Goal: Answer question/provide support: Share knowledge or assist other users

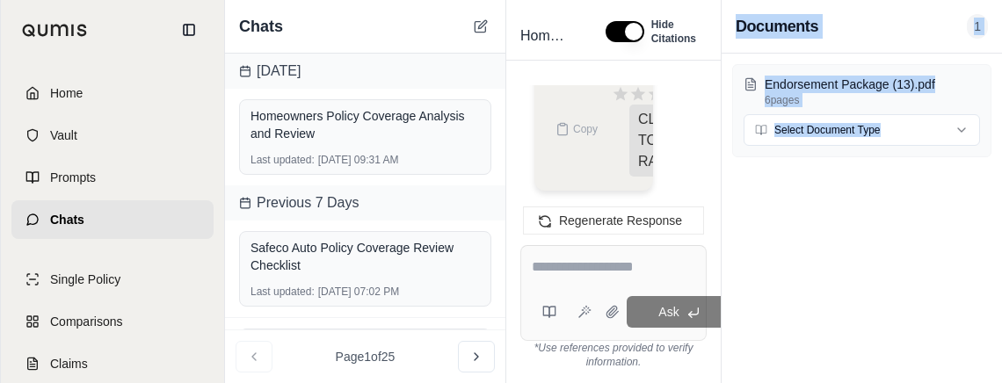
drag, startPoint x: 999, startPoint y: 383, endPoint x: 1454, endPoint y: 577, distance: 494.4
click at [1002, 383] on html "Home Vault Prompts Chats Single Policy Comparisons Claims Custom Report Coverag…" at bounding box center [501, 191] width 1002 height 383
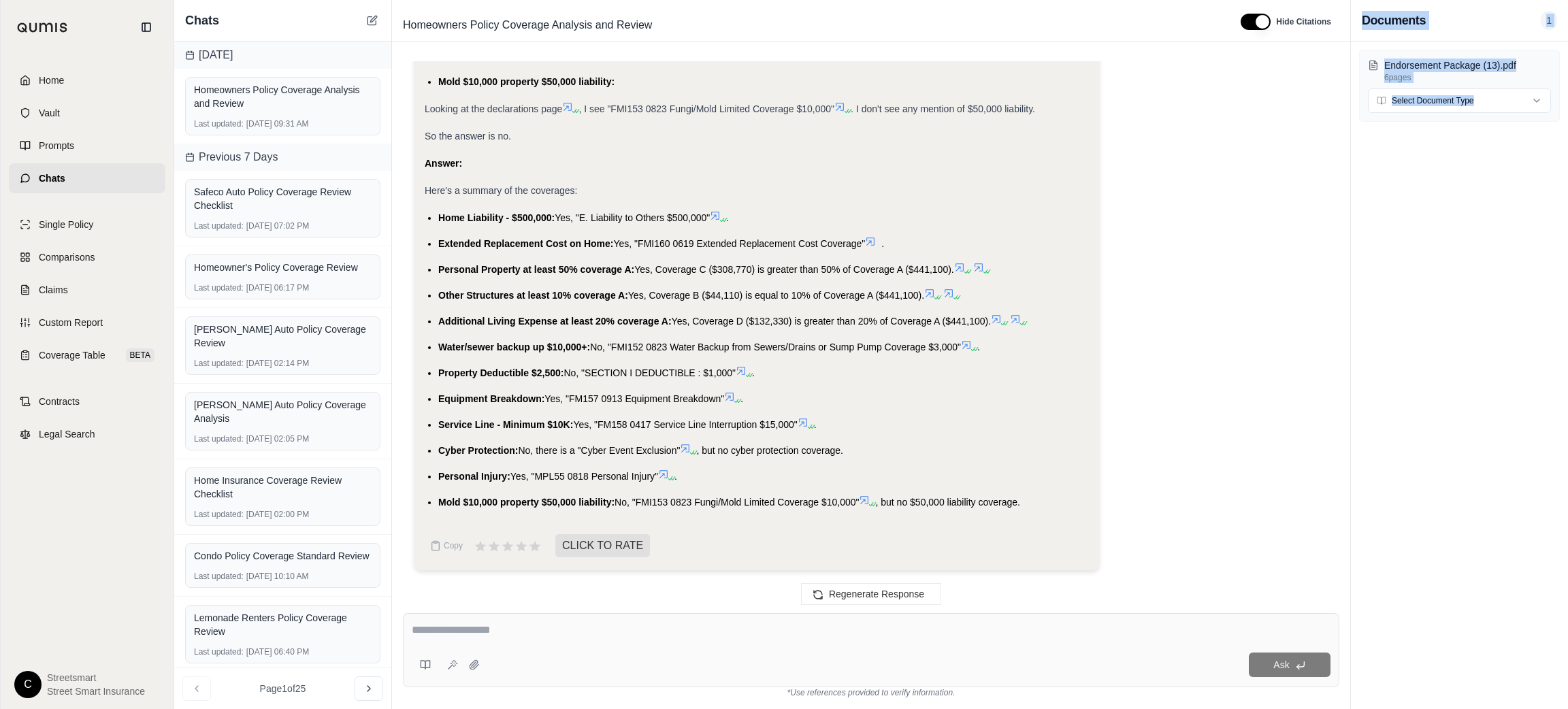
scroll to position [1567, 0]
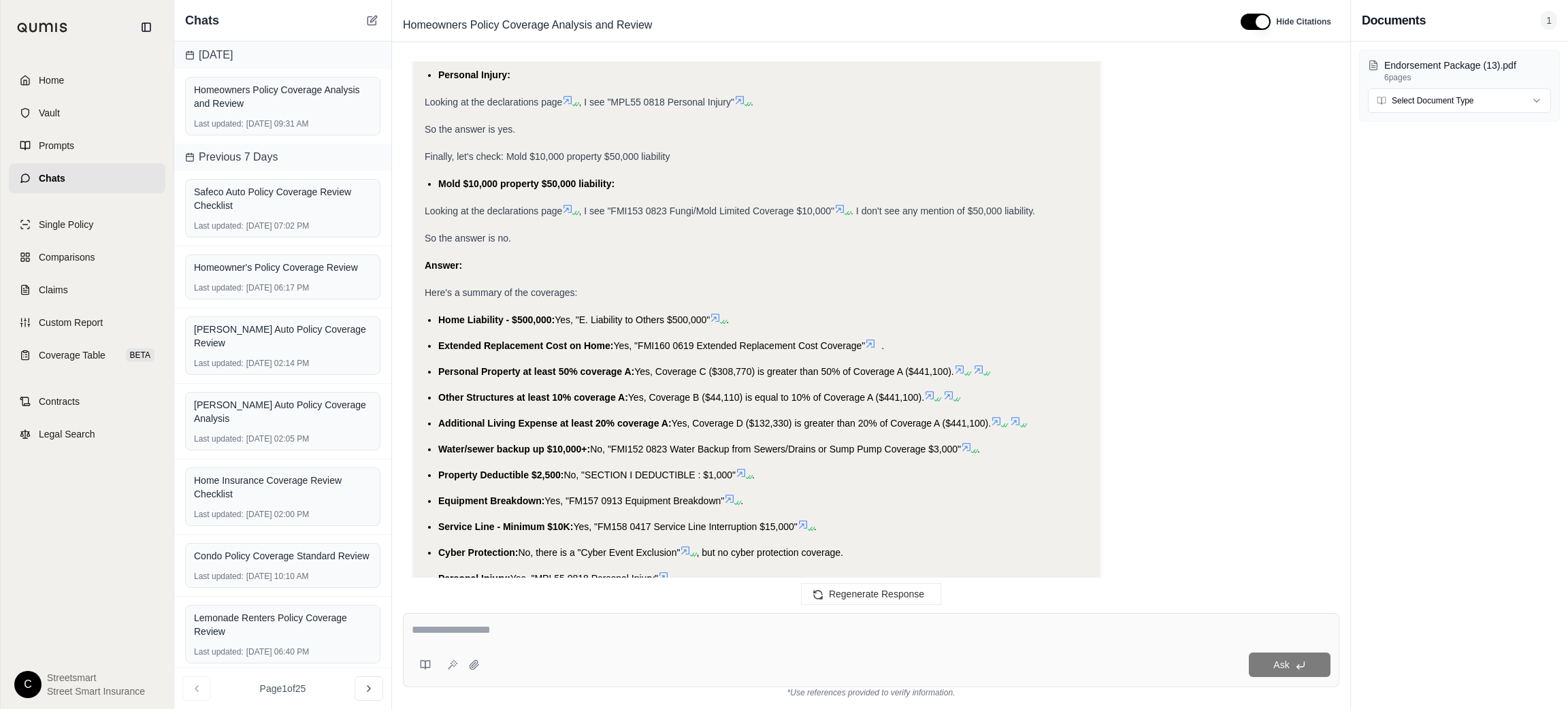
click at [696, 260] on div "Answer:" at bounding box center [757, 265] width 664 height 16
click at [493, 418] on span "Additional Living Expense at least 20% coverage A:" at bounding box center [555, 423] width 234 height 11
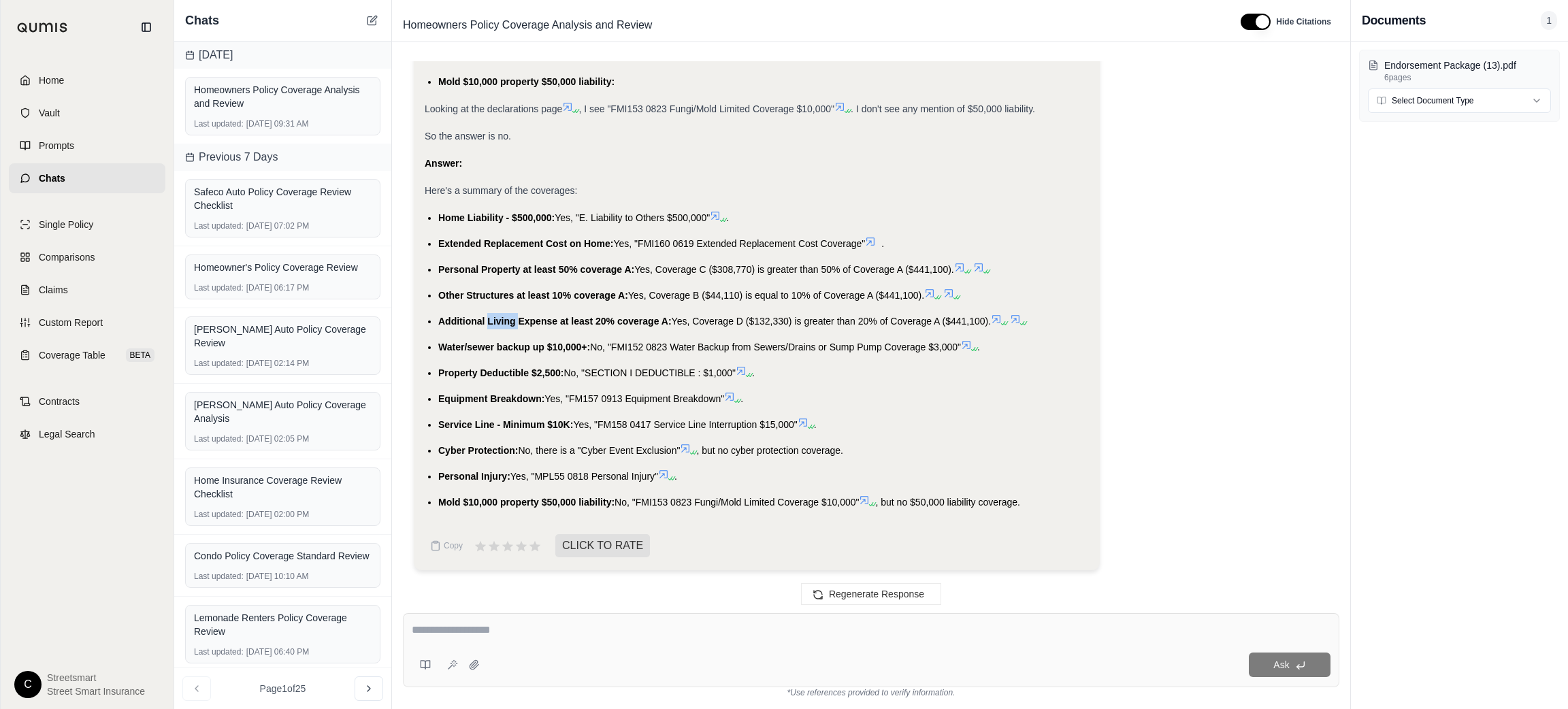
click at [493, 318] on span "Additional Living Expense at least 20% coverage A:" at bounding box center [555, 321] width 234 height 11
click at [477, 217] on span "Home Liability - $500,000:" at bounding box center [496, 217] width 116 height 11
copy li "Home Liability - $500,000: Yes, "E. Liability to Others $500,000""
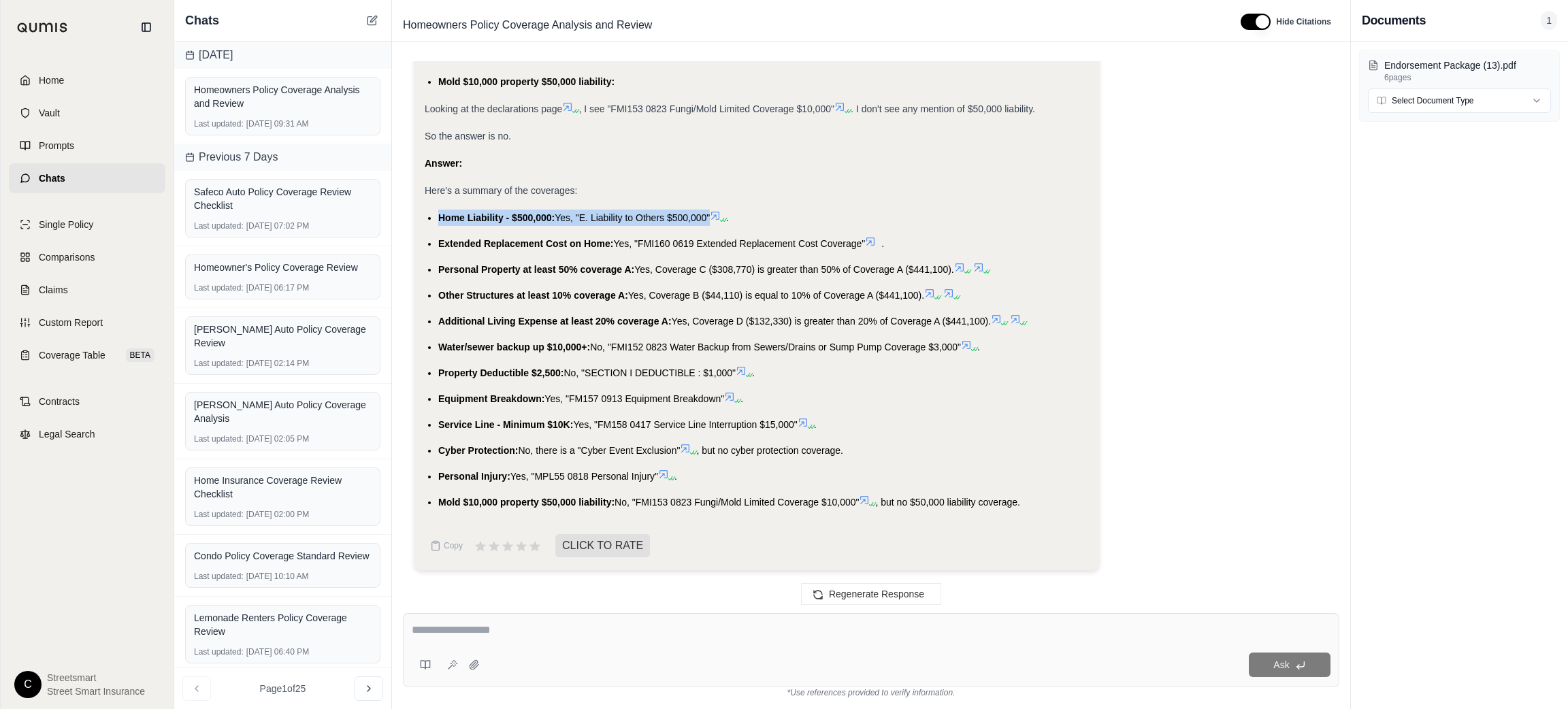
click at [499, 240] on span "Extended Replacement Cost on Home:" at bounding box center [526, 244] width 176 height 11
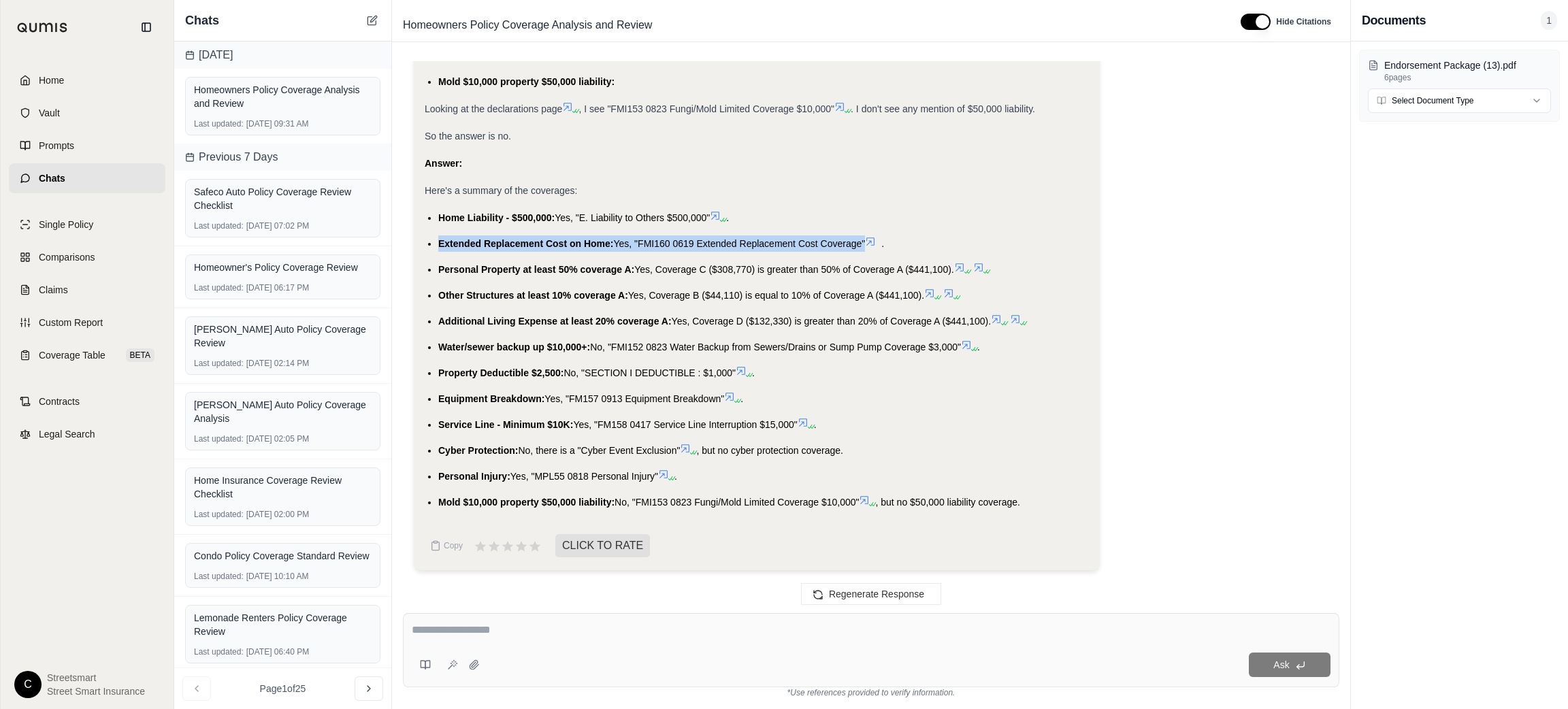
click at [499, 240] on span "Extended Replacement Cost on Home:" at bounding box center [526, 244] width 176 height 11
copy li "Extended Replacement Cost on Home: Yes, "FMI160 0619 Extended Replacement Cost …"
click at [528, 272] on span "Personal Property at least 50% coverage A:" at bounding box center [536, 269] width 196 height 11
click at [528, 271] on span "Personal Property at least 50% coverage A:" at bounding box center [536, 269] width 196 height 11
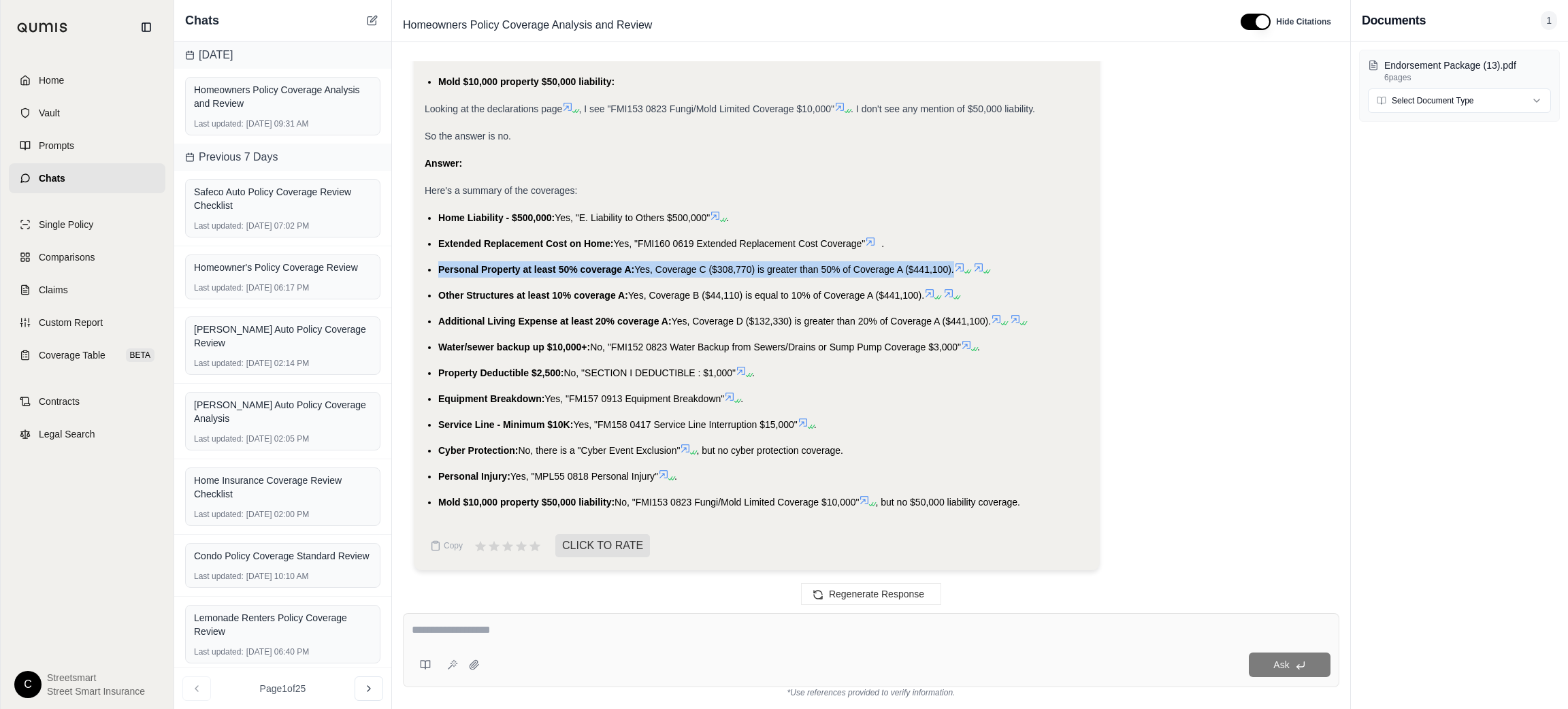
click at [528, 271] on span "Personal Property at least 50% coverage A:" at bounding box center [536, 269] width 196 height 11
copy li "Personal Property at least 50% coverage A: Yes, Coverage C ($308,770) is greate…"
click at [453, 290] on span "Other Structures at least 10% coverage A:" at bounding box center [532, 296] width 190 height 11
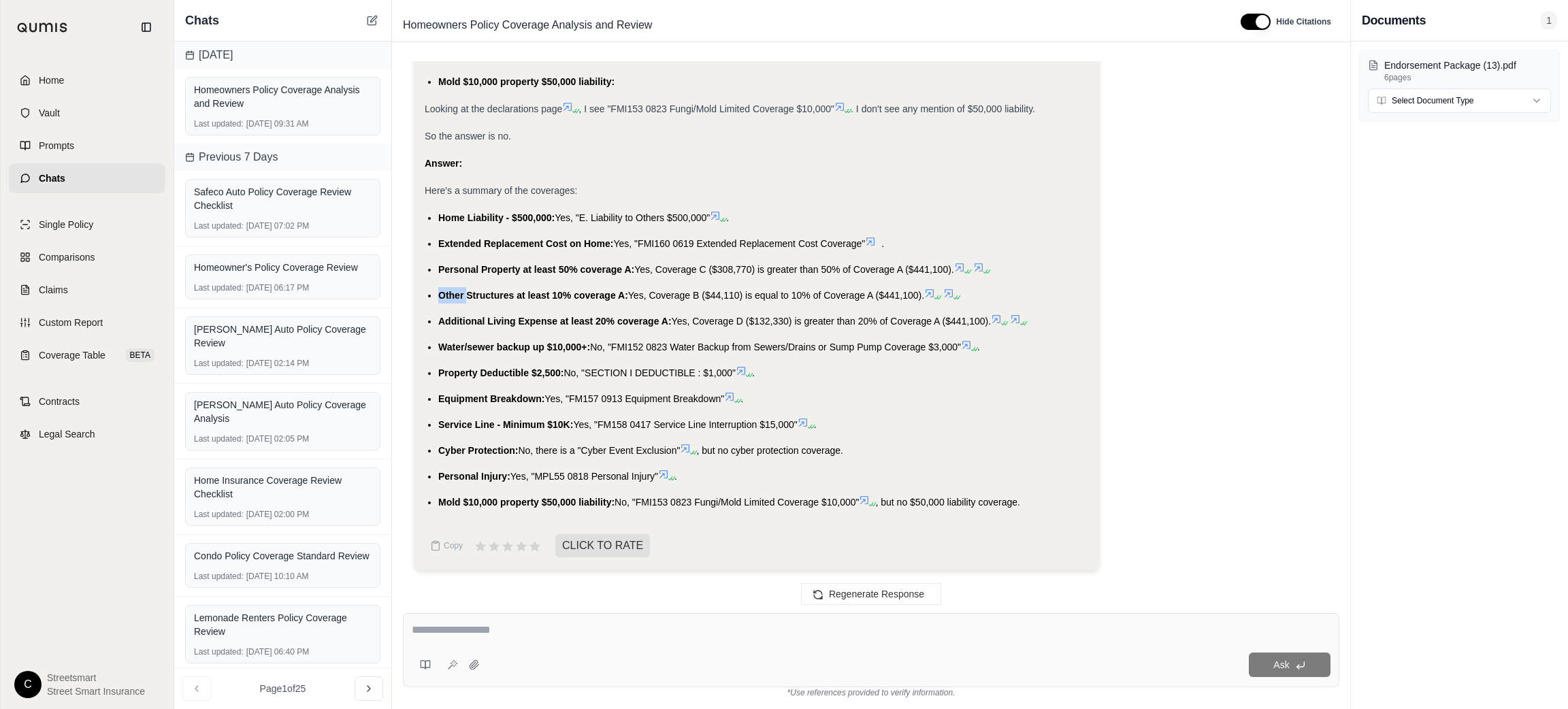
click at [453, 290] on span "Other Structures at least 10% coverage A:" at bounding box center [532, 296] width 190 height 11
copy li "Other Structures at least 10% coverage A: Yes, Coverage B ($44,110) is equal to…"
click at [476, 320] on span "Additional Living Expense at least 20% coverage A:" at bounding box center [555, 321] width 234 height 11
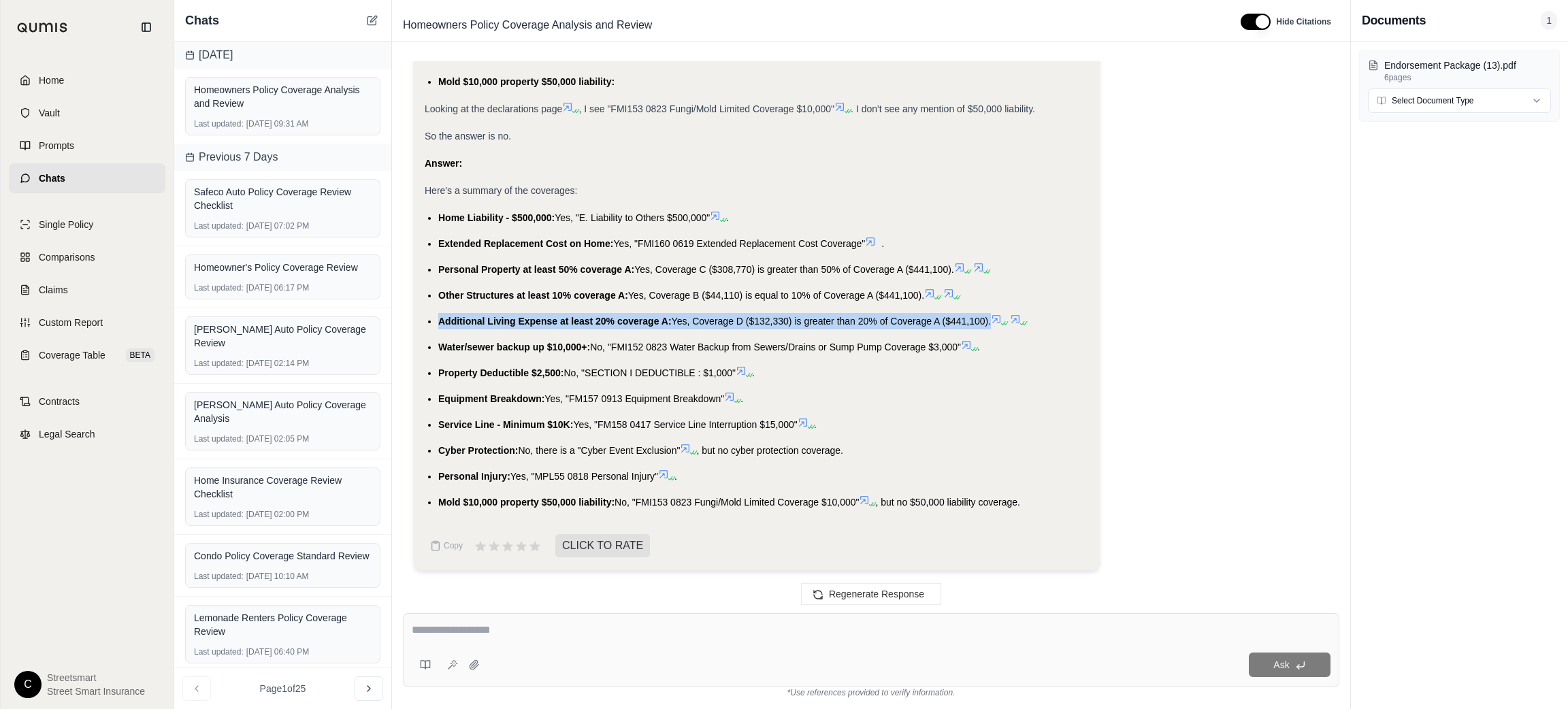
click at [476, 320] on span "Additional Living Expense at least 20% coverage A:" at bounding box center [555, 321] width 234 height 11
copy li "Additional Living Expense at least 20% coverage A: Yes, Coverage D ($132,330) i…"
click at [545, 342] on span "Water/sewer backup up $10,000+:" at bounding box center [514, 347] width 152 height 11
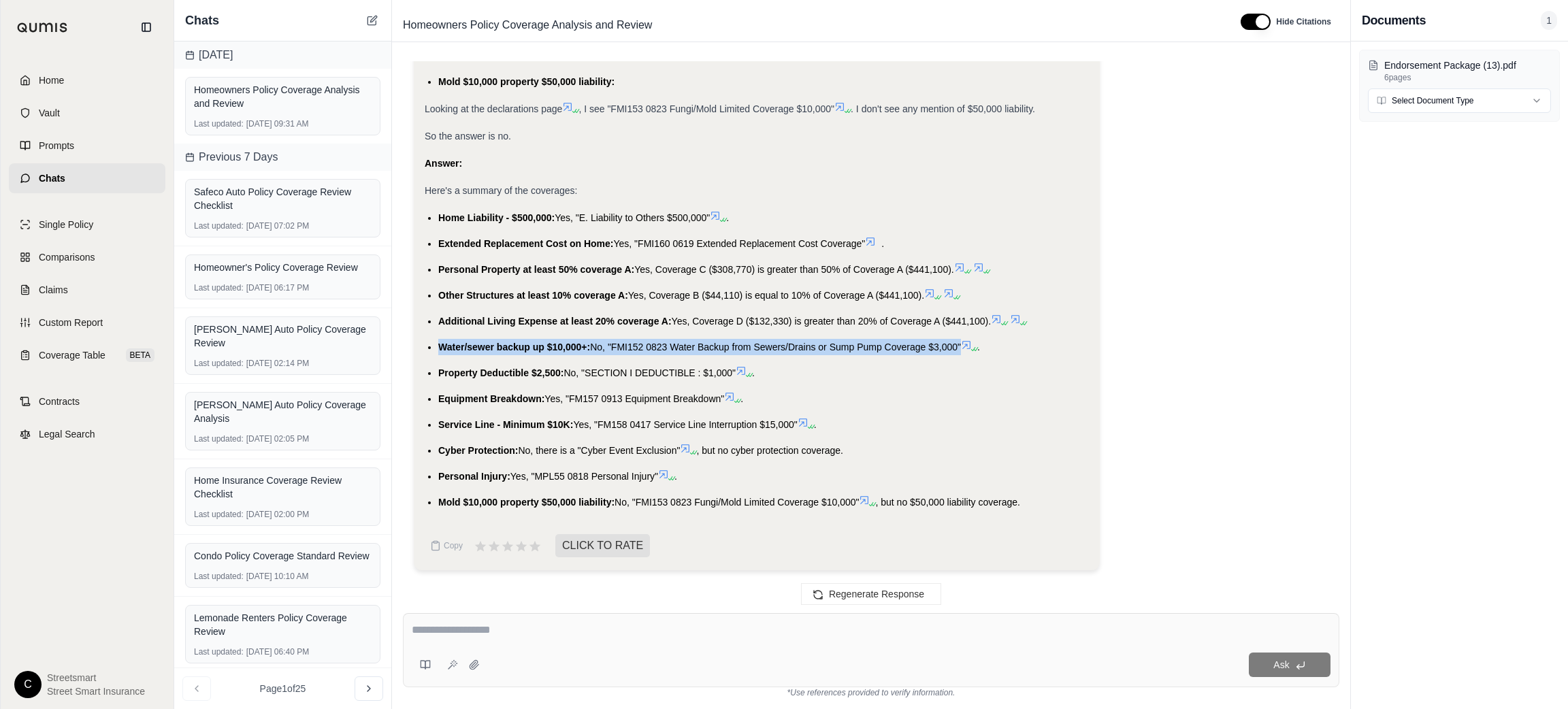
click at [545, 342] on span "Water/sewer backup up $10,000+:" at bounding box center [514, 347] width 152 height 11
copy li "Water/sewer backup up $10,000+: No, "FMI152 0823 Water Backup from Sewers/Drain…"
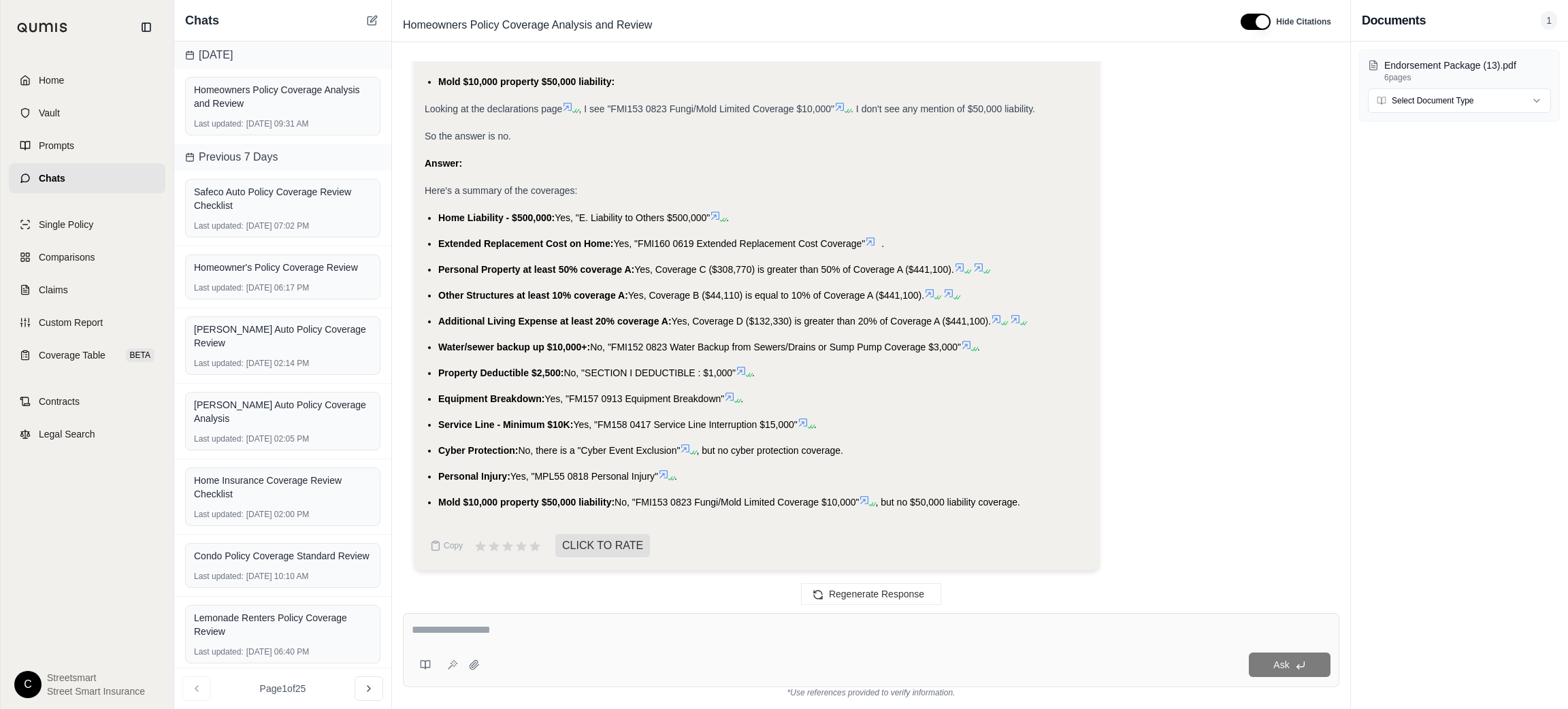
click at [467, 377] on span "Property Deductible $2,500:" at bounding box center [501, 373] width 125 height 11
copy li "Property Deductible $2,500: No, "SECTION I DEDUCTIBLE : $1,000""
click at [513, 399] on span "Equipment Breakdown:" at bounding box center [491, 399] width 106 height 11
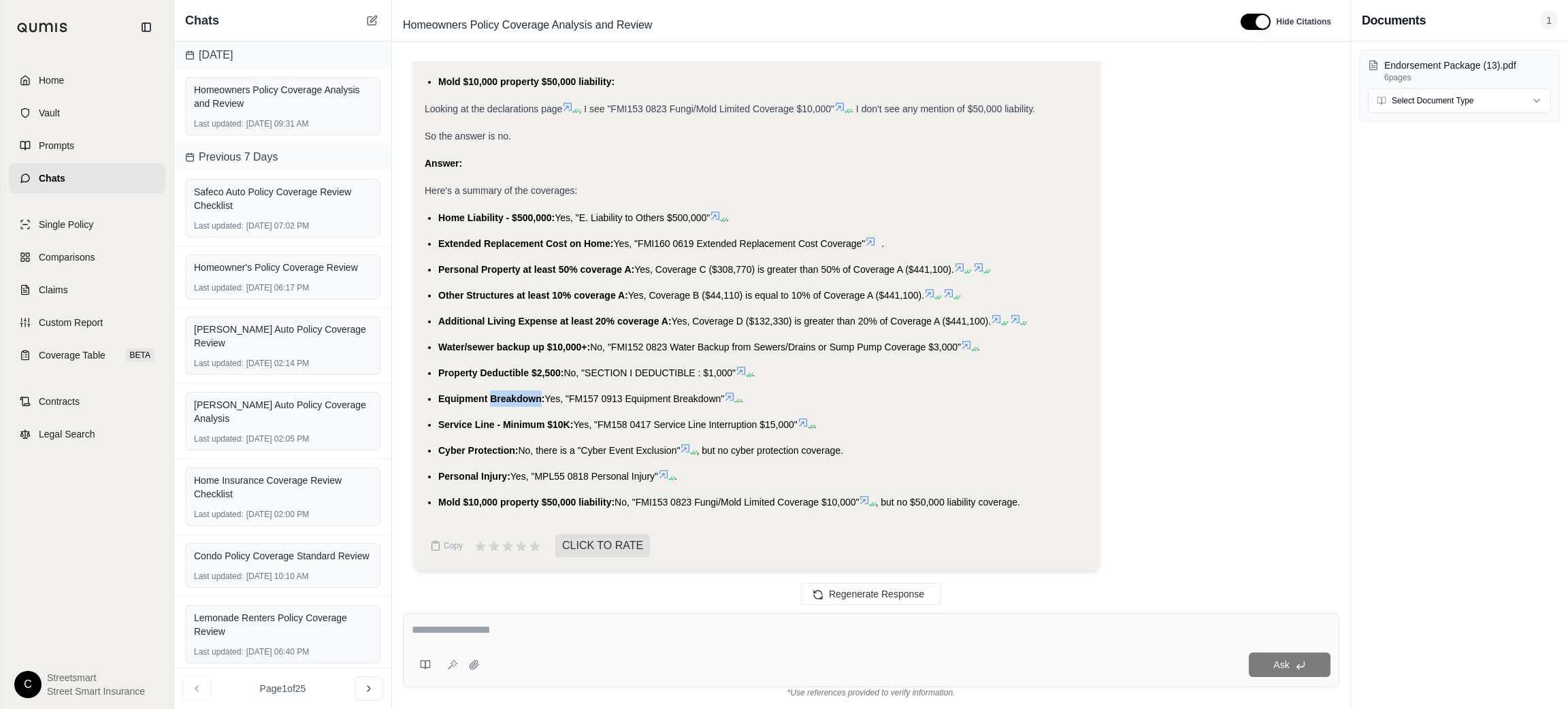
click at [513, 399] on span "Equipment Breakdown:" at bounding box center [491, 399] width 106 height 11
copy li "Equipment Breakdown: Yes, "FM157 0913 Equipment Breakdown""
click at [566, 428] on span "Service Line - Minimum $10K:" at bounding box center [505, 425] width 135 height 11
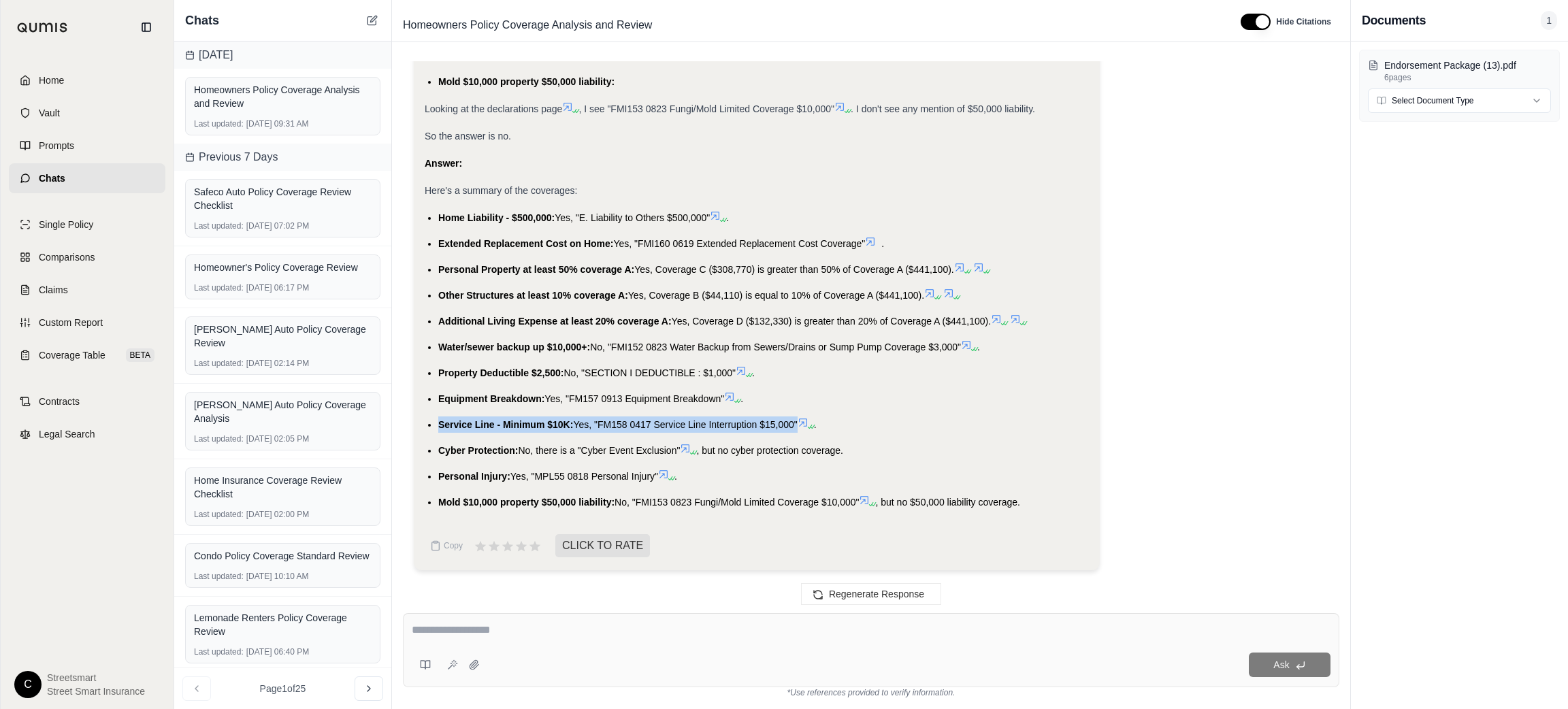
click at [566, 428] on span "Service Line - Minimum $10K:" at bounding box center [505, 425] width 135 height 11
copy li "Service Line - Minimum $10K: Yes, "FM158 0417 Service Line Interruption $15,000""
click at [468, 452] on span "Cyber Protection:" at bounding box center [478, 450] width 80 height 11
drag, startPoint x: 849, startPoint y: 453, endPoint x: 439, endPoint y: 450, distance: 410.0
click at [439, 450] on li "Cyber Protection: No, there is a "Cyber Event Exclusion" , but no cyber protect…" at bounding box center [763, 450] width 651 height 16
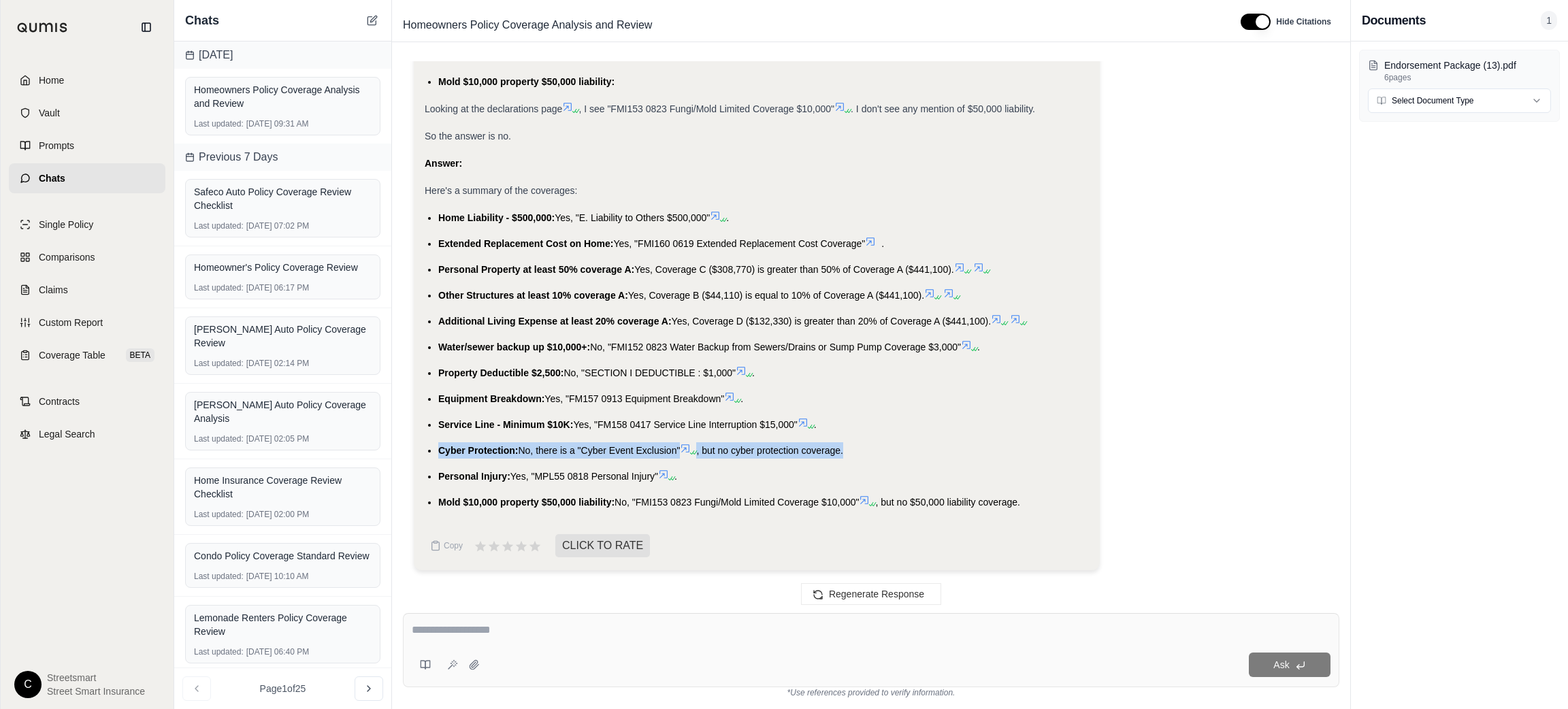
copy li "Cyber Protection: No, there is a "Cyber Event Exclusion" , but no cyber protect…"
click at [460, 477] on span "Personal Injury:" at bounding box center [474, 477] width 72 height 11
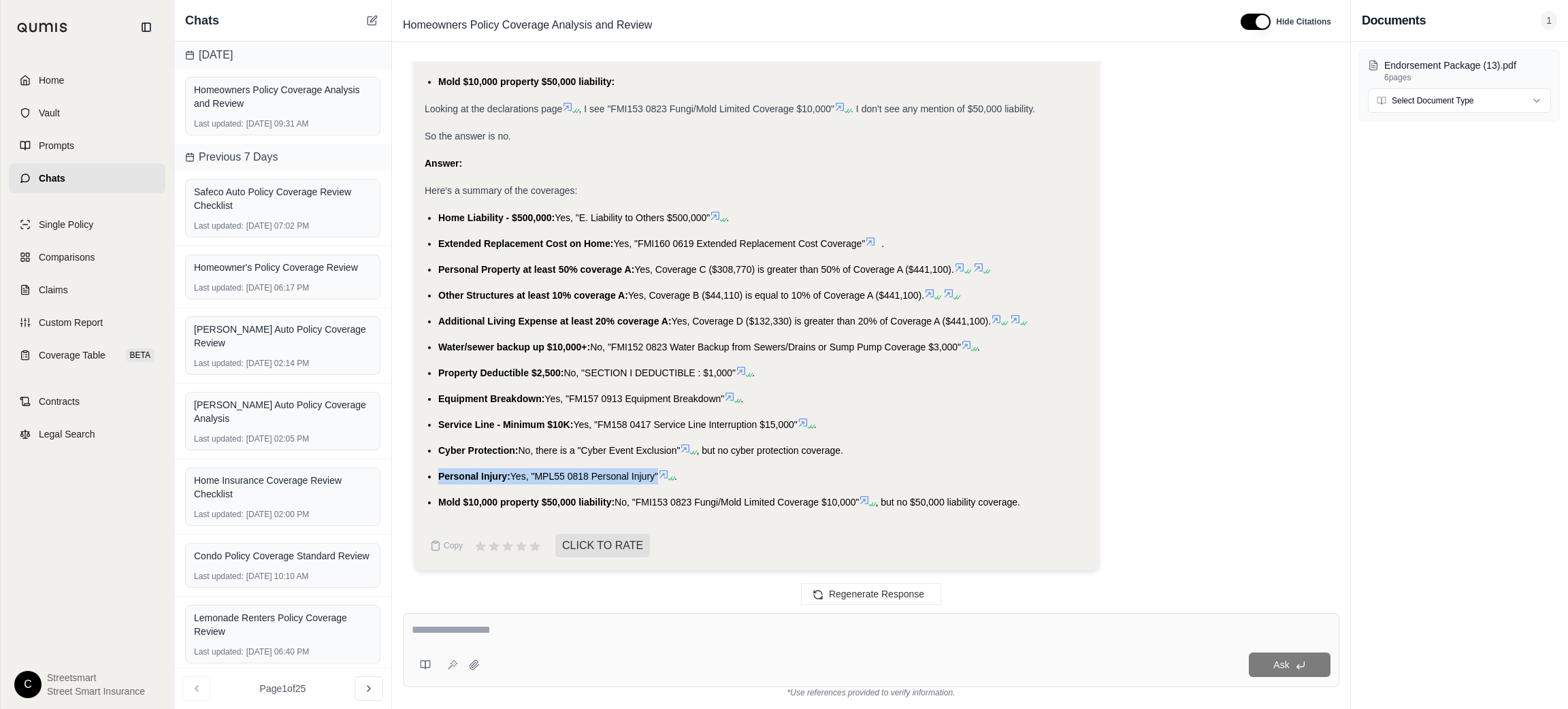
click at [460, 477] on span "Personal Injury:" at bounding box center [474, 477] width 72 height 11
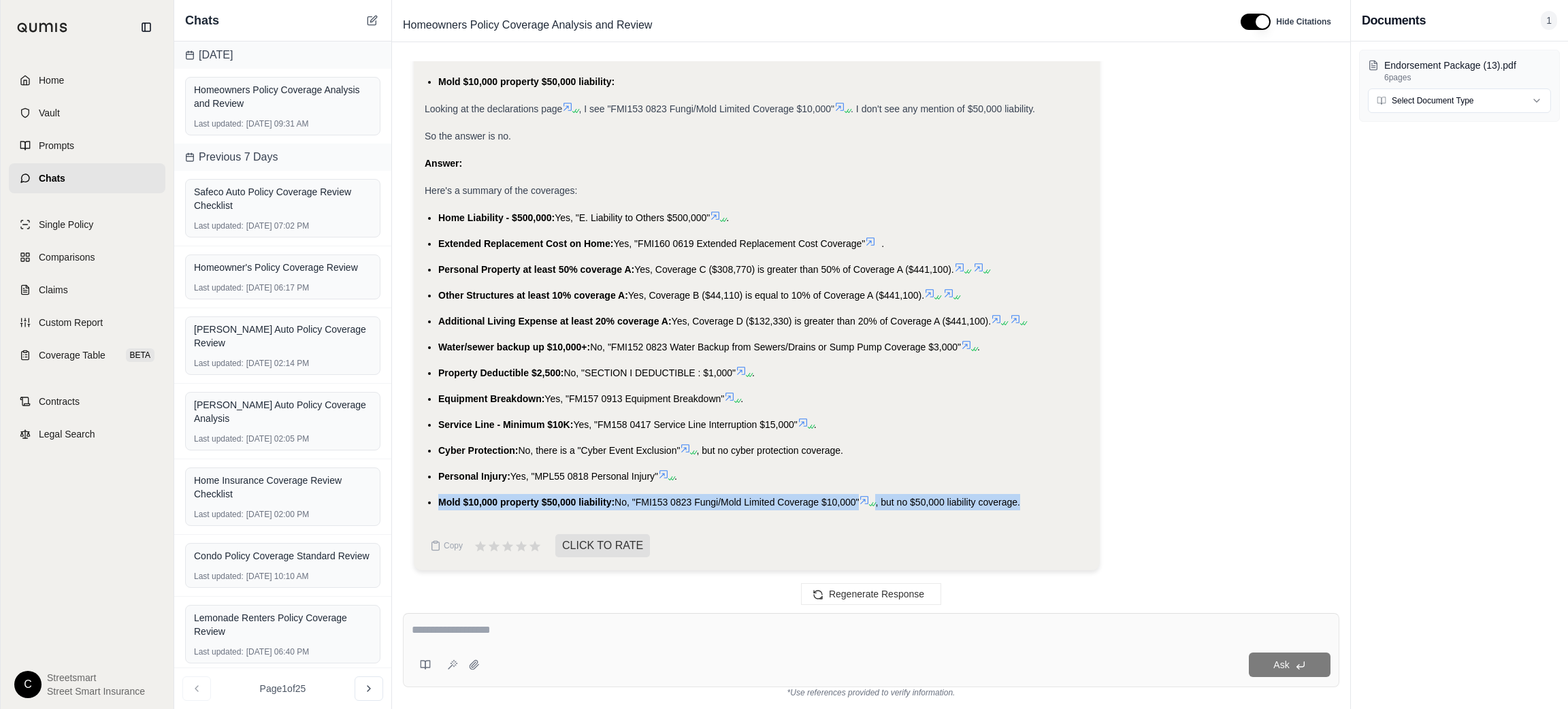
drag, startPoint x: 1025, startPoint y: 502, endPoint x: 439, endPoint y: 511, distance: 586.1
click at [699, 639] on div at bounding box center [871, 632] width 919 height 21
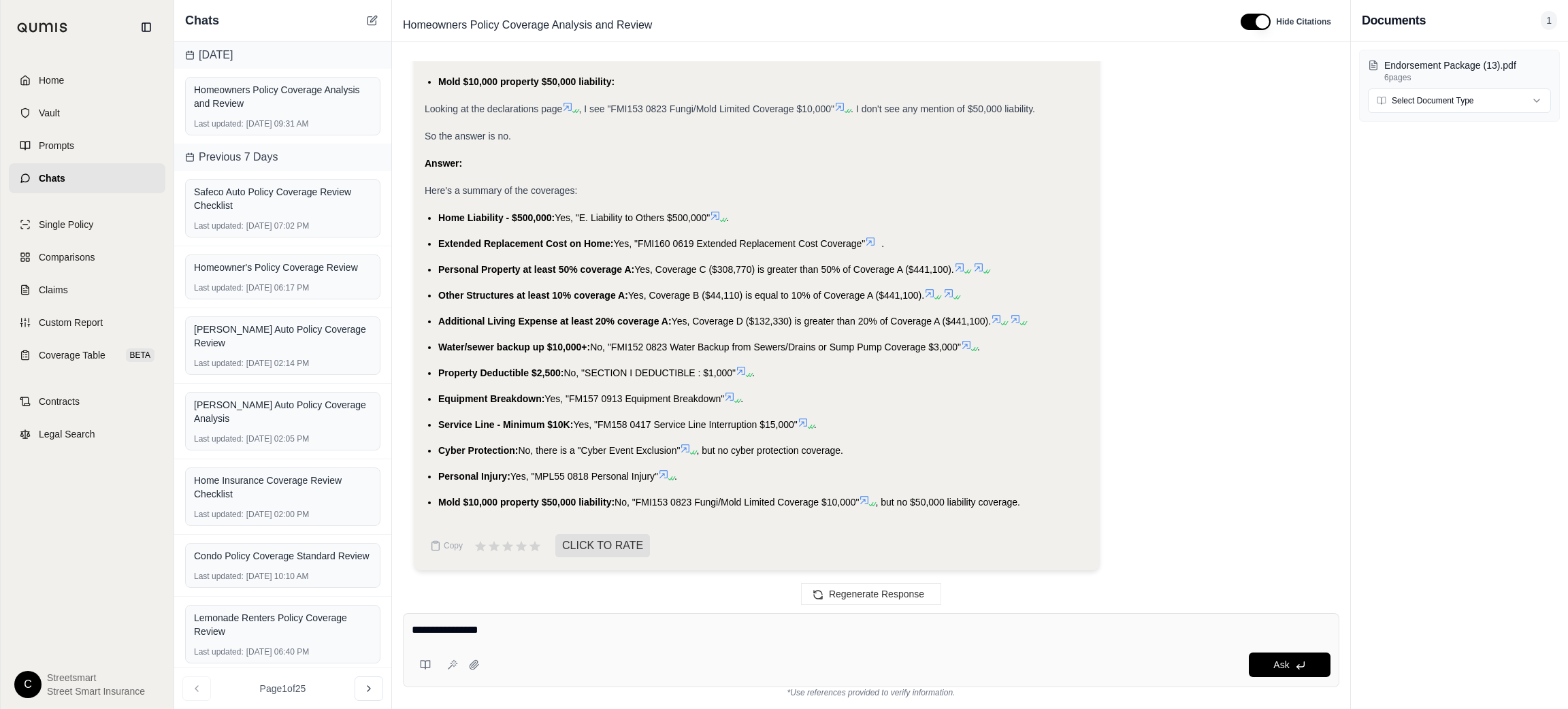
type textarea "**********"
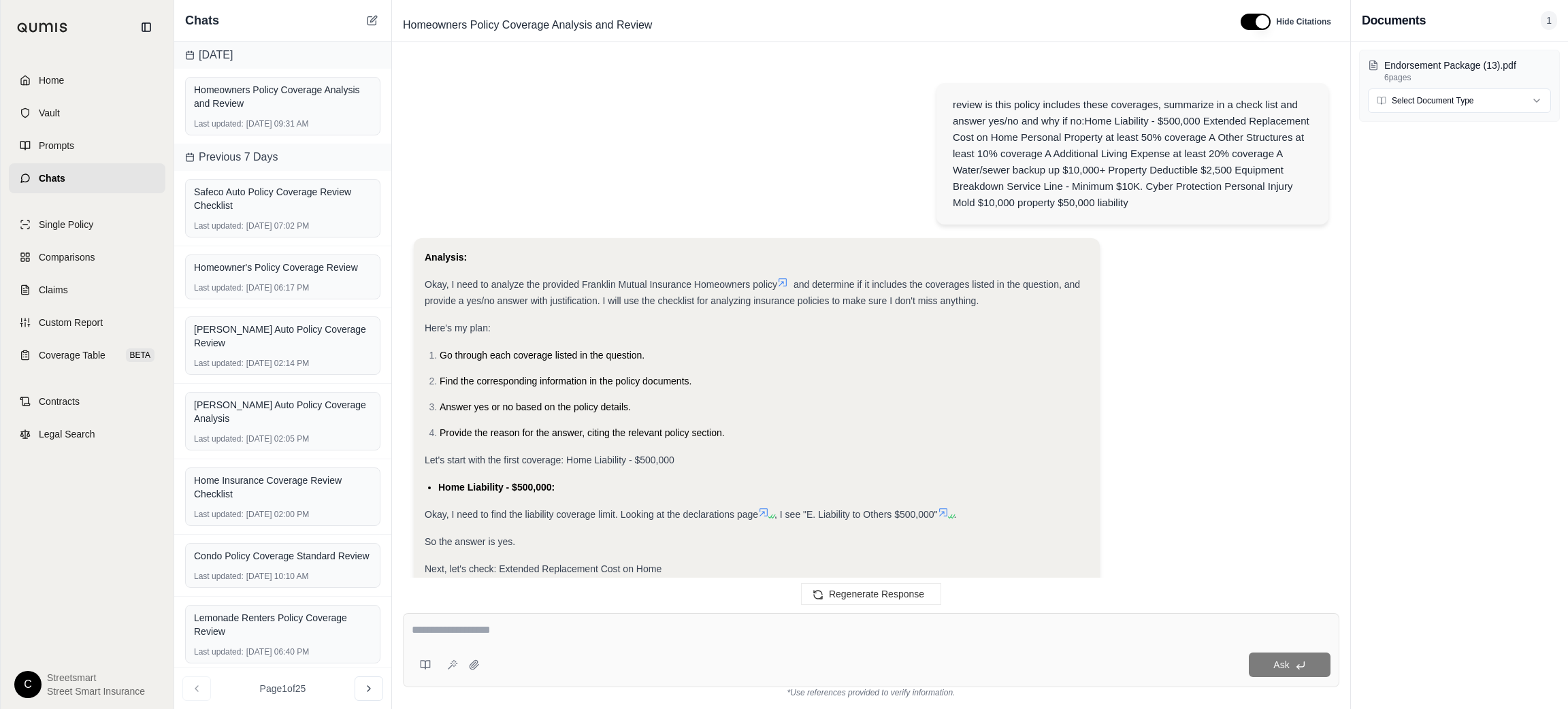
scroll to position [2121, 0]
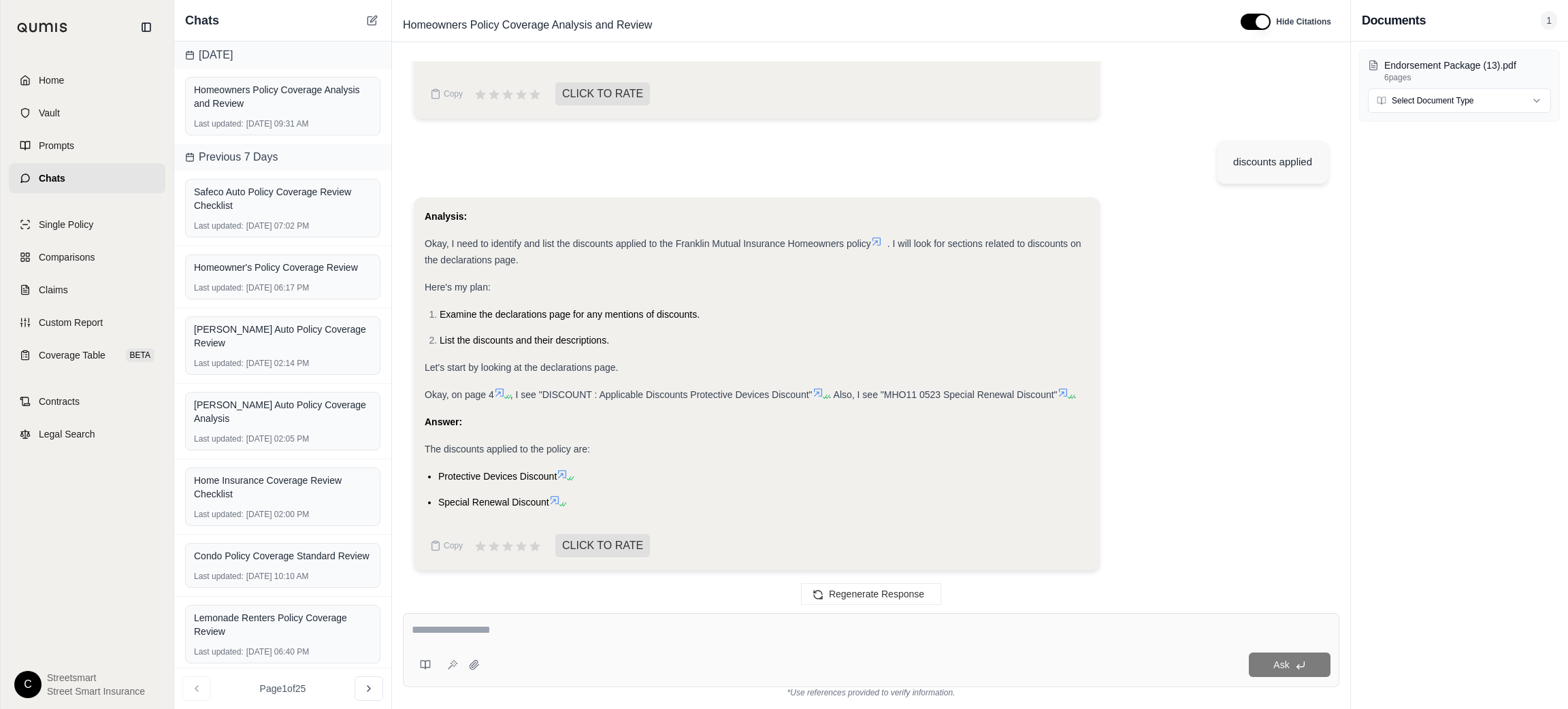
click at [447, 480] on span "Protective Devices Discount" at bounding box center [497, 477] width 118 height 11
click at [483, 505] on span "Special Renewal Discount" at bounding box center [493, 502] width 111 height 11
click at [483, 504] on span "Special Renewal Discount" at bounding box center [493, 502] width 111 height 11
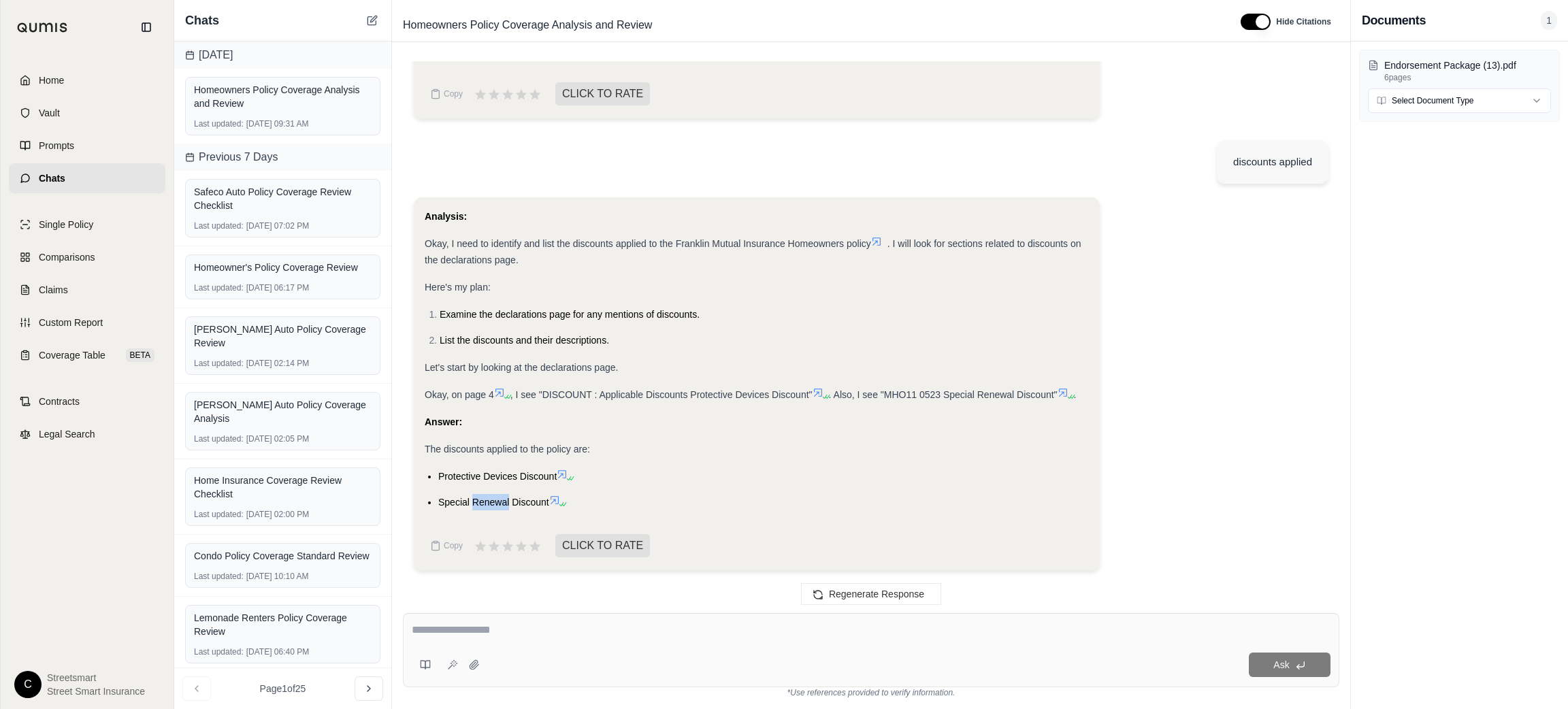
click at [483, 504] on span "Special Renewal Discount" at bounding box center [493, 502] width 111 height 11
